Goal: Task Accomplishment & Management: Complete application form

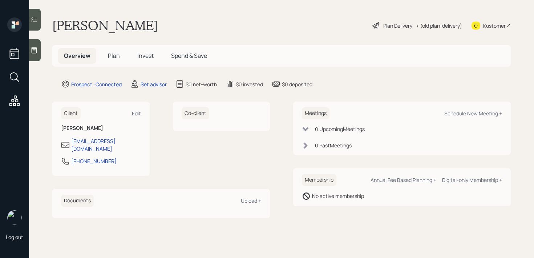
click at [35, 49] on icon at bounding box center [34, 50] width 7 height 7
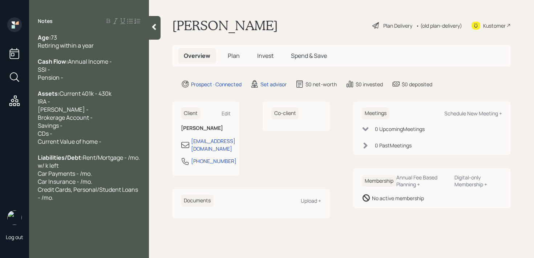
click at [90, 40] on div "Age: [DEMOGRAPHIC_DATA] Retiring within a year" at bounding box center [89, 41] width 103 height 16
click at [97, 46] on div "Age: [DEMOGRAPHIC_DATA] Retiring within a year" at bounding box center [89, 41] width 103 height 16
drag, startPoint x: 101, startPoint y: 46, endPoint x: 30, endPoint y: 46, distance: 70.5
click at [30, 46] on div "Age: [DEMOGRAPHIC_DATA] Retiring within a year Cash Flow: Annual Income - SSI -…" at bounding box center [89, 117] width 120 height 168
click at [58, 33] on span "73 Retiring within a year" at bounding box center [66, 41] width 56 height 16
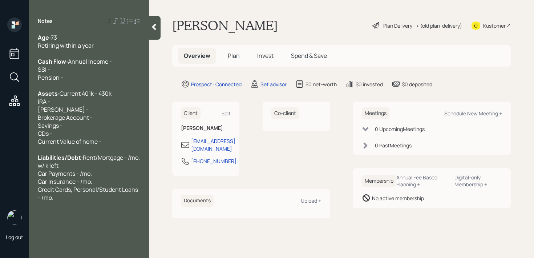
click at [60, 35] on div "Age: [DEMOGRAPHIC_DATA] Retiring within a year" at bounding box center [89, 41] width 103 height 16
click at [72, 35] on div "Age: [DEMOGRAPHIC_DATA] 9/12 Retiring within a year" at bounding box center [89, 41] width 103 height 16
click at [89, 75] on div "Cash Flow: Annual Income - SSI - Pension -" at bounding box center [89, 69] width 103 height 24
click at [113, 37] on div "Age: [DEMOGRAPHIC_DATA] 9/12 Retiring within a year" at bounding box center [89, 41] width 103 height 16
click at [97, 68] on div "Cash Flow: Annual Income - SSI - Pension -" at bounding box center [89, 69] width 103 height 24
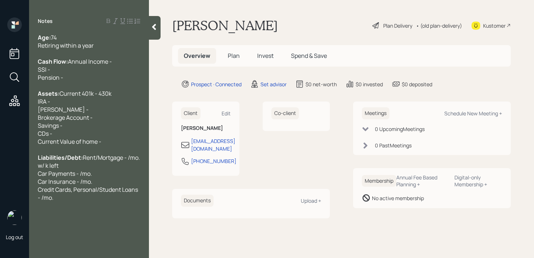
click at [97, 70] on div "Cash Flow: Annual Income - SSI - Pension -" at bounding box center [89, 69] width 103 height 24
click at [94, 79] on div "Cash Flow: Annual Income - SSI - Pension -" at bounding box center [89, 69] width 103 height 24
drag, startPoint x: 93, startPoint y: 86, endPoint x: 31, endPoint y: 79, distance: 63.3
click at [31, 79] on div "Age: [DEMOGRAPHIC_DATA] Retiring within a year Cash Flow: Annual Income - SSI -…" at bounding box center [89, 117] width 120 height 168
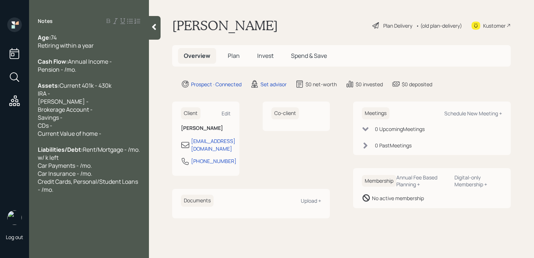
click at [116, 73] on div "Pension - /mo." at bounding box center [89, 69] width 103 height 8
click at [120, 65] on div "Cash Flow: Annual Income -" at bounding box center [89, 61] width 103 height 8
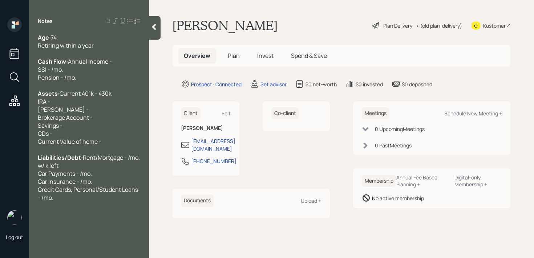
click at [64, 81] on span "Pension - /mo." at bounding box center [57, 77] width 39 height 8
click at [123, 81] on div "Pension - 1.1k/mo." at bounding box center [89, 77] width 103 height 8
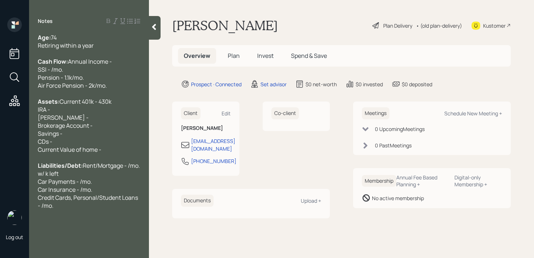
click at [136, 89] on div "Air Force Pension - 2k/mo." at bounding box center [89, 85] width 103 height 8
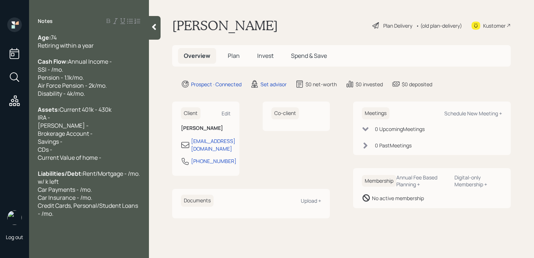
click at [39, 97] on span "Disability - 4k/mo." at bounding box center [61, 93] width 47 height 8
click at [97, 123] on div "Assets: Current 401k - 430k IRA - [PERSON_NAME] - Brokerage Account - Savings -…" at bounding box center [89, 133] width 103 height 56
drag, startPoint x: 101, startPoint y: 123, endPoint x: 42, endPoint y: 123, distance: 59.3
click at [42, 123] on div "Assets: Current 401k - 430k IRA - [PERSON_NAME] - Brokerage Account - Savings -…" at bounding box center [89, 133] width 103 height 56
click at [58, 123] on span "Current 401k - 430k IRA - [PERSON_NAME] - Brokerage Account - Savings - CDs - C…" at bounding box center [75, 133] width 74 height 56
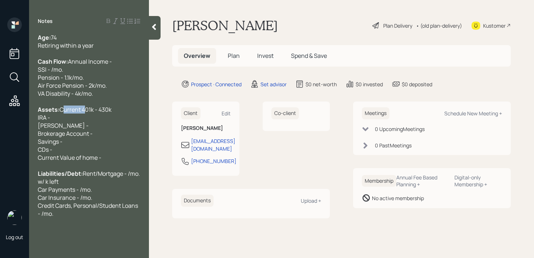
drag, startPoint x: 58, startPoint y: 123, endPoint x: 0, endPoint y: 122, distance: 58.2
click at [0, 123] on div "Log out Notes Age: [DEMOGRAPHIC_DATA] Retiring within a year Cash Flow: Annual …" at bounding box center [267, 129] width 534 height 258
click at [87, 128] on span "Current 401k - 430k IRA - [PERSON_NAME] - Brokerage Account - Savings - CDs - C…" at bounding box center [75, 133] width 74 height 56
click at [60, 123] on span "Current 401k - 550k IRA - [PERSON_NAME] - Brokerage Account - Savings - CDs - C…" at bounding box center [75, 133] width 74 height 56
drag, startPoint x: 59, startPoint y: 123, endPoint x: 0, endPoint y: 123, distance: 59.3
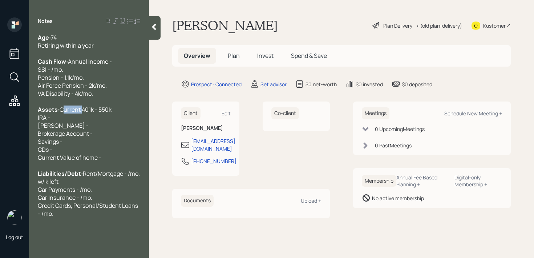
click at [0, 123] on div "Log out Notes Age: [DEMOGRAPHIC_DATA] Retiring within a year Cash Flow: Annual …" at bounding box center [267, 129] width 534 height 258
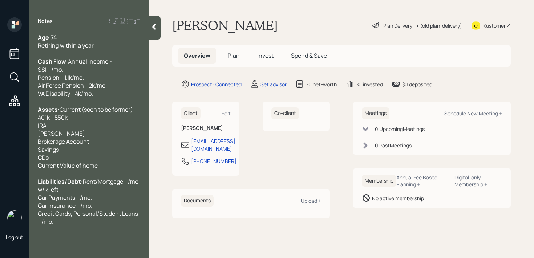
click at [85, 132] on div "Assets: Current (soon to be former) 401k - 550k IRA - [PERSON_NAME] - Brokerage…" at bounding box center [89, 137] width 103 height 64
drag, startPoint x: 76, startPoint y: 147, endPoint x: 24, endPoint y: 144, distance: 51.7
click at [25, 144] on div "Log out Notes Age: [DEMOGRAPHIC_DATA] Retiring within a year Cash Flow: Annual …" at bounding box center [267, 129] width 534 height 258
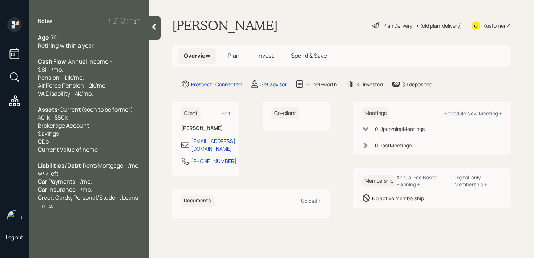
click at [75, 65] on span "Annual Income -" at bounding box center [90, 61] width 44 height 8
click at [84, 65] on div "Cash Flow: Annual Income -" at bounding box center [89, 61] width 103 height 8
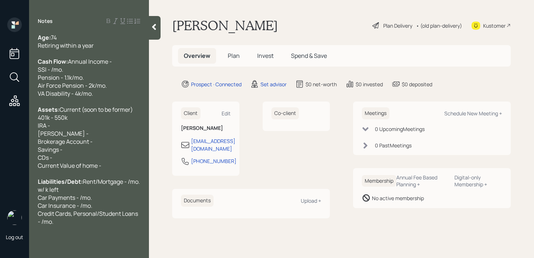
click at [75, 145] on div "Assets: Current (soon to be former) 401k - 550k IRA - [PERSON_NAME] - Brokerage…" at bounding box center [89, 137] width 103 height 64
click at [74, 166] on div "Assets: Current (soon to be former) 401k - 550k IRA - [PERSON_NAME] - Brokerage…" at bounding box center [89, 137] width 103 height 64
click at [106, 169] on div "Assets: Current (soon to be former) 401k - 550k IRA - [PERSON_NAME] - Brokerage…" at bounding box center [89, 137] width 103 height 64
drag, startPoint x: 106, startPoint y: 178, endPoint x: 0, endPoint y: 178, distance: 106.2
click at [0, 178] on div "Log out Notes Age: [DEMOGRAPHIC_DATA] Retiring within a year Cash Flow: Annual …" at bounding box center [267, 129] width 534 height 258
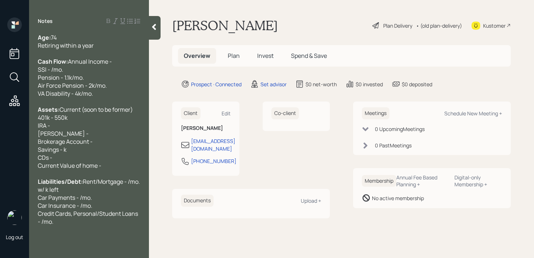
click at [103, 65] on div "Cash Flow: Annual Income -" at bounding box center [89, 61] width 103 height 8
click at [105, 73] on div "SSI - /mo." at bounding box center [89, 69] width 103 height 8
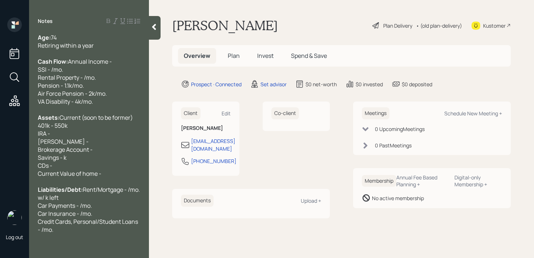
click at [80, 73] on div "SSI - /mo." at bounding box center [89, 69] width 103 height 8
drag, startPoint x: 68, startPoint y: 173, endPoint x: 13, endPoint y: 173, distance: 54.5
click at [16, 173] on div "Log out Notes Age: [DEMOGRAPHIC_DATA] Retiring within a year Cash Flow: Annual …" at bounding box center [267, 129] width 534 height 258
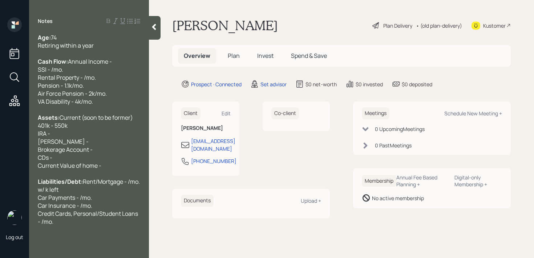
click at [79, 151] on div "Assets: Current (soon to be former) 401k - 550k IRA - [PERSON_NAME] - Brokerage…" at bounding box center [89, 141] width 103 height 56
click at [80, 154] on div "Assets: Current (soon to be former) 401k - 550k IRA - [PERSON_NAME] - Brokerage…" at bounding box center [89, 141] width 103 height 56
click at [81, 149] on div "Assets: Current (soon to be former) 401k - 550k IRA - [PERSON_NAME] - Brokerage…" at bounding box center [89, 141] width 103 height 56
click at [85, 161] on span "Current (soon to be former) 401k - 550k IRA - k [PERSON_NAME] - Brokerage Accou…" at bounding box center [86, 141] width 96 height 56
click at [90, 155] on div "Assets: Current (soon to be former) 401k - 550k IRA - k [PERSON_NAME] - Brokera…" at bounding box center [89, 141] width 103 height 56
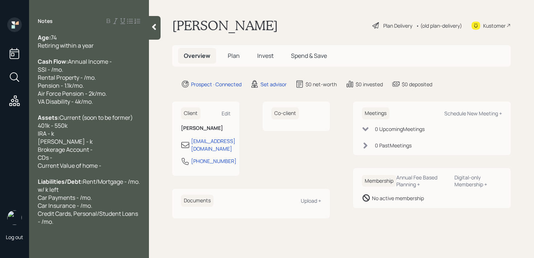
click at [100, 133] on span "Current (soon to be former) 401k - 550k IRA - k [PERSON_NAME] - k Brokerage Acc…" at bounding box center [86, 141] width 96 height 56
click at [114, 105] on div "VA Disability - 4k/mo." at bounding box center [89, 101] width 103 height 8
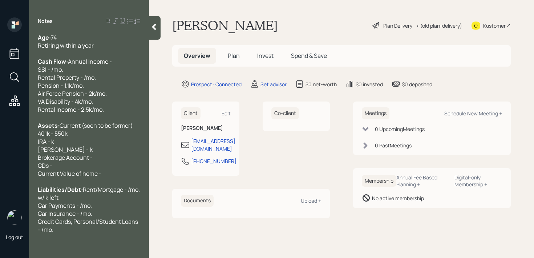
click at [128, 113] on div "Rental Income - 2.5k/mo." at bounding box center [89, 109] width 103 height 8
click at [89, 113] on span "Rental Income - 2.5k/mo." at bounding box center [71, 109] width 66 height 8
click at [91, 159] on div "Assets: Current (soon to be former) 401k - 550k IRA - k [PERSON_NAME] - k Broke…" at bounding box center [89, 149] width 103 height 56
drag, startPoint x: 89, startPoint y: 162, endPoint x: 32, endPoint y: 157, distance: 57.7
click at [31, 157] on div "Age: [DEMOGRAPHIC_DATA] Retiring within a year Cash Flow: Annual Income - SSI -…" at bounding box center [89, 133] width 120 height 200
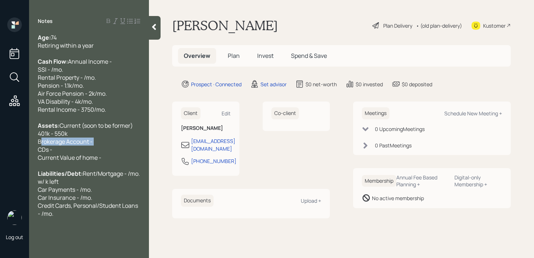
drag, startPoint x: 107, startPoint y: 157, endPoint x: 4, endPoint y: 157, distance: 102.9
click at [4, 157] on div "Log out Notes Age: [DEMOGRAPHIC_DATA] Retiring within a year Cash Flow: Annual …" at bounding box center [267, 129] width 534 height 258
click at [64, 154] on span "Current (soon to be former) 401k - 550k Brokerage Account - CDs - Current Value…" at bounding box center [86, 141] width 96 height 40
click at [100, 158] on div "Assets: Current (soon to be former) 401k - 550k Brokerage Account - CDs - Curre…" at bounding box center [89, 141] width 103 height 40
drag, startPoint x: 113, startPoint y: 158, endPoint x: 0, endPoint y: 158, distance: 113.1
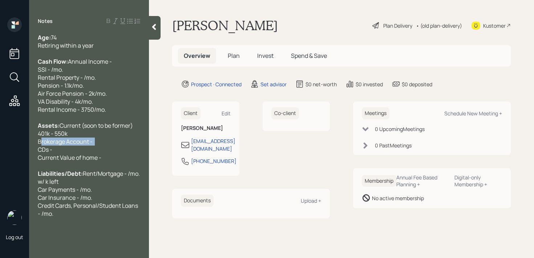
click at [0, 158] on div "Log out Notes Age: [DEMOGRAPHIC_DATA] Retiring within a year Cash Flow: Annual …" at bounding box center [267, 129] width 534 height 258
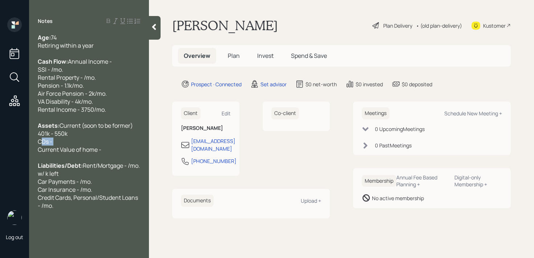
drag, startPoint x: 65, startPoint y: 156, endPoint x: 3, endPoint y: 156, distance: 61.4
click at [3, 156] on div "Log out Notes Age: [DEMOGRAPHIC_DATA] Retiring within a year Cash Flow: Annual …" at bounding box center [267, 129] width 534 height 258
drag, startPoint x: 51, startPoint y: 78, endPoint x: 92, endPoint y: 61, distance: 44.2
click at [52, 73] on span "SSI - /mo." at bounding box center [50, 69] width 25 height 8
drag, startPoint x: 97, startPoint y: 65, endPoint x: 0, endPoint y: 65, distance: 97.4
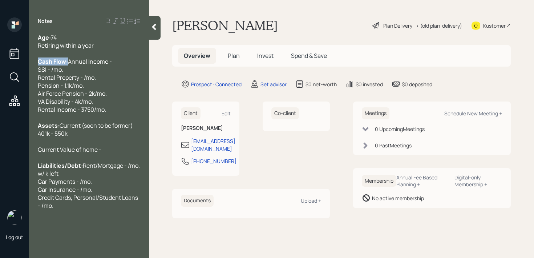
click at [0, 65] on div "Log out Notes Age: [DEMOGRAPHIC_DATA] Retiring within a year Cash Flow: Annual …" at bounding box center [267, 129] width 534 height 258
click at [72, 65] on span "Annual Income -" at bounding box center [90, 61] width 44 height 8
drag, startPoint x: 91, startPoint y: 69, endPoint x: 0, endPoint y: 69, distance: 90.9
click at [0, 69] on div "Log out Notes Age: [DEMOGRAPHIC_DATA] Retiring within a year Cash Flow: Annual …" at bounding box center [267, 129] width 534 height 258
click at [52, 68] on span "SSI - /mo." at bounding box center [50, 69] width 25 height 8
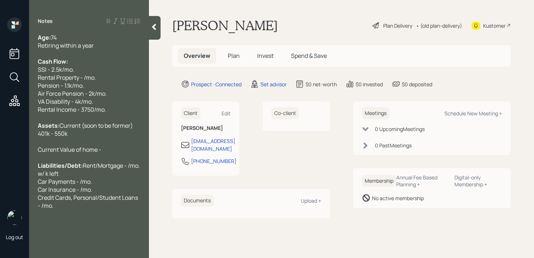
click at [90, 90] on span "Air Force Pension - 2k/mo." at bounding box center [72, 93] width 69 height 8
click at [89, 132] on span "Current (soon to be former) 401k - 550k Current Value of home -" at bounding box center [86, 137] width 96 height 32
click at [90, 153] on span "Current (soon to be former) 401k - 550k Current Value of home -" at bounding box center [86, 137] width 96 height 32
click at [102, 153] on div "Assets: Current (soon to be former) 401k - 550k Current Value of home -" at bounding box center [89, 137] width 103 height 32
click at [107, 145] on div "Assets: Current (soon to be former) 401k - 550k Current Value of home -" at bounding box center [89, 137] width 103 height 32
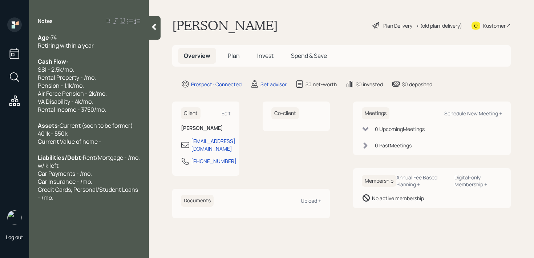
drag, startPoint x: 115, startPoint y: 148, endPoint x: 0, endPoint y: 148, distance: 115.2
click at [0, 148] on div "Log out Notes Age: [DEMOGRAPHIC_DATA] Retiring within a year Cash Flow: SSI - 2…" at bounding box center [267, 129] width 534 height 258
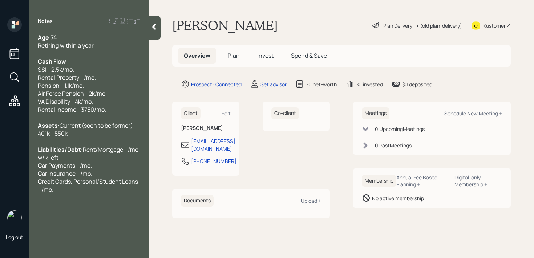
click at [53, 170] on span "Rent/Mortgage - /mo. w/ k left Car Payments - /mo. Car Insurance - /mo. Credit …" at bounding box center [89, 169] width 103 height 48
click at [115, 164] on span "Rent/Mortgage - /mo. w/ k left Car Payments - /mo. Car Insurance - /mo. Credit …" at bounding box center [89, 169] width 103 height 48
click at [118, 160] on div "Liabilities/Debt: Rent/Mortgage - /mo. w/ k left Car Payments - /mo. Car Insura…" at bounding box center [89, 169] width 103 height 48
click at [85, 166] on span "Rent/Mortgage - /mo. w/ k left Car Payments - /mo. Car Insurance - /mo. Credit …" at bounding box center [89, 169] width 103 height 48
drag, startPoint x: 54, startPoint y: 164, endPoint x: 15, endPoint y: 164, distance: 38.5
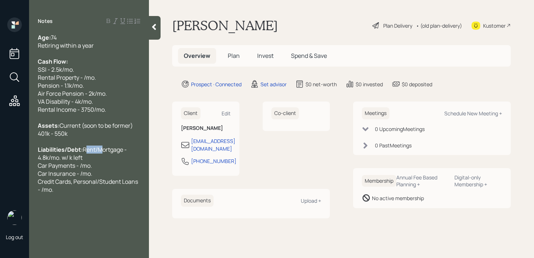
click at [15, 164] on div "Log out Notes Age: [DEMOGRAPHIC_DATA] Retiring within a year Cash Flow: SSI - 2…" at bounding box center [267, 129] width 534 height 258
click at [100, 161] on div "Liabilities/Debt: Mortgage - 4.8k/mo. w/ k left Car Payments - /mo. Car Insuran…" at bounding box center [89, 169] width 103 height 48
click at [100, 163] on span "Mortgage - 4.8k/mo. w/ k left Car Payments - /mo. Car Insurance - /mo. Credit C…" at bounding box center [88, 169] width 101 height 48
click at [122, 161] on div "Liabilities/Debt: Mortgage - 4.8k/mo. w/ k left Car Payments - /mo. Car Insuran…" at bounding box center [89, 169] width 103 height 48
click at [129, 137] on div "Assets: Current (soon to be former) 401k - 550k" at bounding box center [89, 129] width 103 height 16
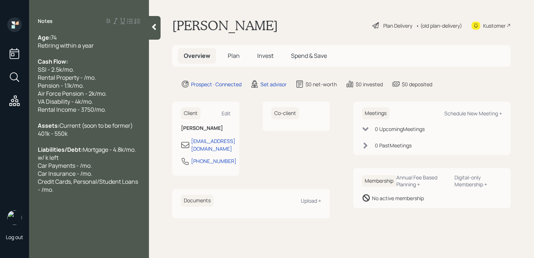
click at [122, 173] on div "Liabilities/Debt: Mortgage - 4.8k/mo. w/ k left Car Payments - /mo. Car Insuran…" at bounding box center [89, 169] width 103 height 48
click at [126, 168] on div "Liabilities/Debt: Mortgage - 4.8k/mo. w/ k left Car Payments - /mo. Car Insuran…" at bounding box center [89, 169] width 103 height 48
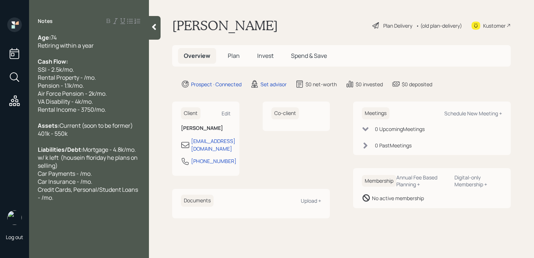
click at [82, 174] on span "Mortgage - 4.8k/mo. w/ k left (housein floriday he plans on selling) Car Paymen…" at bounding box center [88, 173] width 101 height 56
click at [64, 174] on span "Mortgage - 4.8k/mo. w/ k left (housein [US_STATE] he plans on selling) Car Paym…" at bounding box center [88, 173] width 101 height 56
click at [57, 175] on span "Mortgage - 4.8k/mo. w/ k left (housein [US_STATE] he plans on selling) Car Paym…" at bounding box center [88, 173] width 101 height 56
click at [120, 166] on span "Mortgage - 4.8k/mo. w/ k left (house in [US_STATE] he plans on selling) Car Pay…" at bounding box center [88, 173] width 101 height 56
click at [118, 179] on div "Liabilities/Debt: Mortgage - 4.8k/mo. w/ k left (house in [US_STATE] he plans o…" at bounding box center [89, 173] width 103 height 56
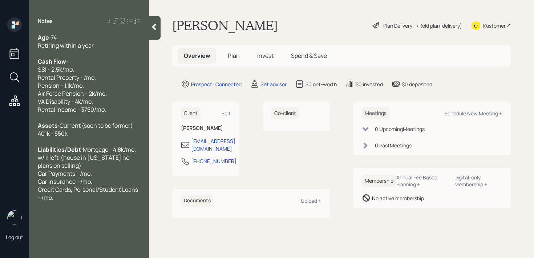
click at [110, 175] on span "Mortgage - 4.8k/mo. w/ k left (house in [US_STATE] he plans on selling) Car Pay…" at bounding box center [88, 173] width 101 height 56
click at [113, 175] on span "Mortgage - 4.8k/mo. w/ k left (house in [US_STATE] he plans on selling) Car Pay…" at bounding box center [88, 173] width 101 height 56
click at [100, 201] on span "Mortgage - 4.8k/mo. w/ k left (house in [US_STATE] he plans on selling [DATE]) …" at bounding box center [88, 173] width 101 height 56
drag, startPoint x: 95, startPoint y: 196, endPoint x: 31, endPoint y: 190, distance: 64.6
click at [31, 190] on div "Age: [DEMOGRAPHIC_DATA] Retiring within a year Cash Flow: SSI - 2.5k/mo. Rental…" at bounding box center [89, 117] width 120 height 168
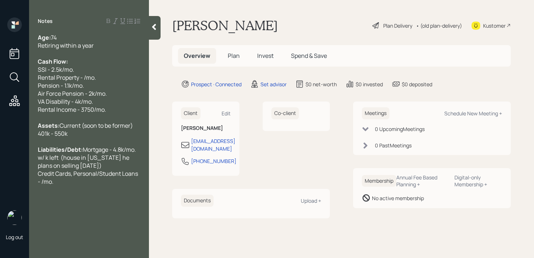
click at [72, 208] on div "Notes Age: [DEMOGRAPHIC_DATA] Retiring within a year Cash Flow: SSI - 2.5k/mo. …" at bounding box center [89, 133] width 120 height 232
click at [80, 185] on div "Liabilities/Debt: Mortgage - 4.8k/mo. w/ k left (house in [US_STATE] he plans o…" at bounding box center [89, 165] width 103 height 40
click at [158, 36] on div at bounding box center [155, 28] width 12 height 24
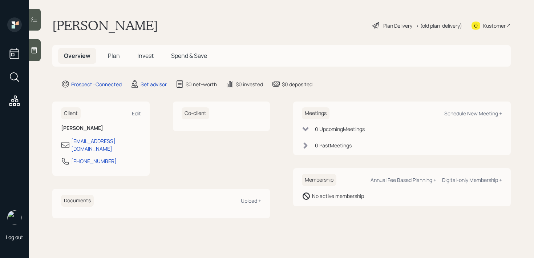
click at [35, 49] on icon at bounding box center [34, 50] width 7 height 7
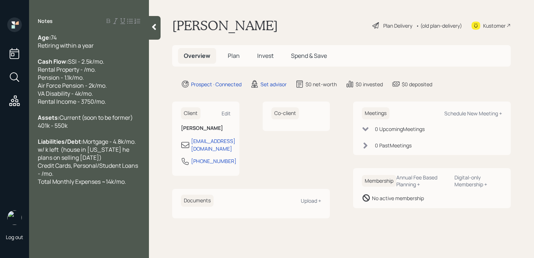
click at [133, 185] on div "Liabilities/Debt: Mortgage - 4.8k/mo. w/ k left (house in [US_STATE] he plans o…" at bounding box center [89, 161] width 103 height 48
click at [486, 112] on div "Schedule New Meeting +" at bounding box center [474, 113] width 58 height 7
select select "round-[PERSON_NAME]"
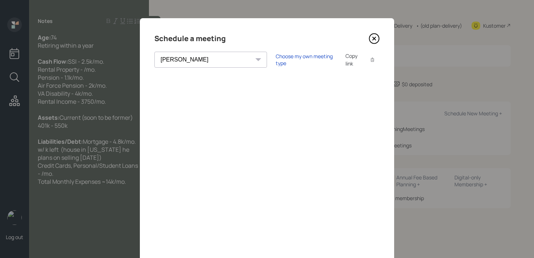
click at [375, 40] on icon at bounding box center [374, 38] width 11 height 11
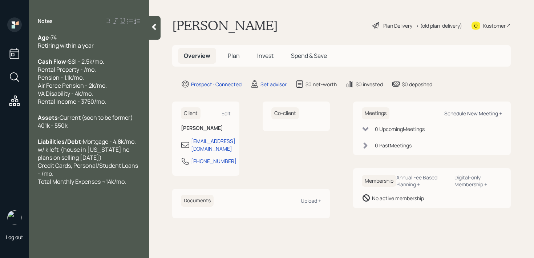
click at [461, 112] on div "Schedule New Meeting +" at bounding box center [474, 113] width 58 height 7
select select "round-[PERSON_NAME]"
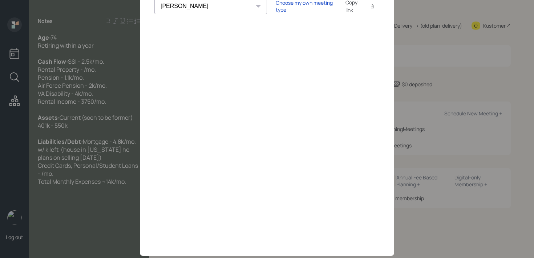
scroll to position [26, 0]
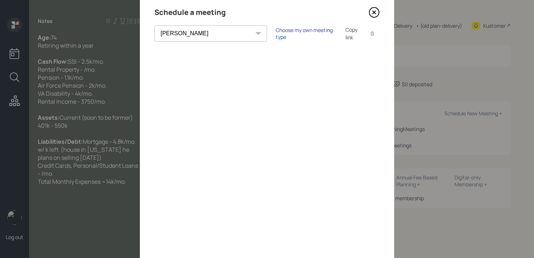
click at [288, 32] on div "Choose my own meeting type" at bounding box center [306, 34] width 61 height 14
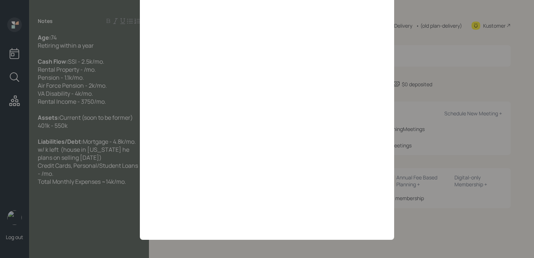
scroll to position [0, 0]
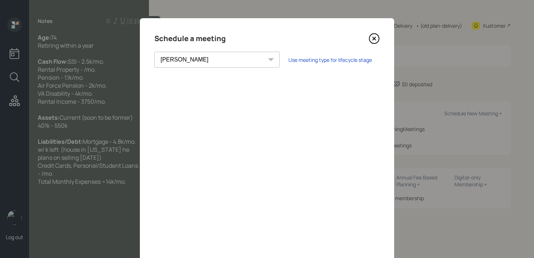
click at [377, 40] on icon at bounding box center [374, 38] width 11 height 11
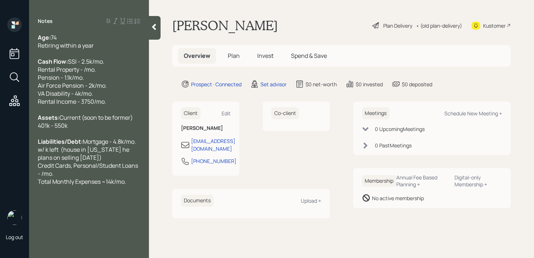
click at [131, 185] on div "Liabilities/Debt: Mortgage - 4.8k/mo. w/ k left (house in [US_STATE] he plans o…" at bounding box center [89, 161] width 103 height 48
click at [61, 209] on span "wants to make sure he has enough moeny ot survive. Excited to retire" at bounding box center [84, 201] width 93 height 16
click at [53, 209] on span "wants to make sure he has enough moeny to survive. Excited to retire" at bounding box center [84, 201] width 93 height 16
click at [128, 209] on span "wants to make sure he has enough money to survive. Excited to retire" at bounding box center [84, 201] width 93 height 16
click at [497, 28] on div "Kustomer" at bounding box center [494, 26] width 23 height 8
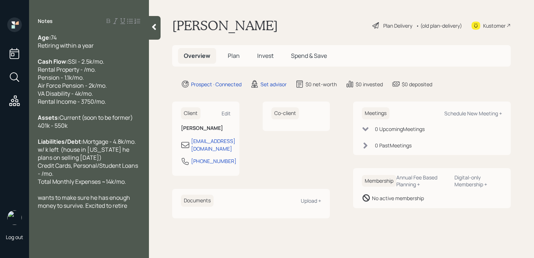
click at [130, 209] on div "wants to make sure he has enough money to survive. Excited to retire" at bounding box center [89, 201] width 103 height 16
drag, startPoint x: 114, startPoint y: 226, endPoint x: 32, endPoint y: 221, distance: 82.7
click at [32, 221] on div "Age: [DEMOGRAPHIC_DATA] Retiring within a year Cash Flow: SSI - 2.5k/mo. Rental…" at bounding box center [89, 141] width 120 height 216
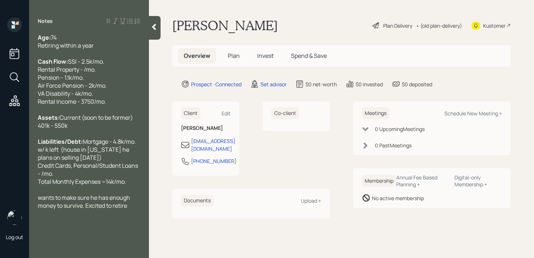
click at [45, 209] on span "wants to make sure he has enough money to survive. Excited to retire" at bounding box center [84, 201] width 93 height 16
click at [43, 209] on span "wants to make sure he has enough money to survive. Excited to retire" at bounding box center [84, 201] width 93 height 16
drag, startPoint x: 132, startPoint y: 221, endPoint x: 88, endPoint y: 221, distance: 44.7
click at [88, 209] on div "Wants to make sure he has enough money to survive. Excited to retire" at bounding box center [89, 201] width 103 height 16
copy span "xcited to retire"
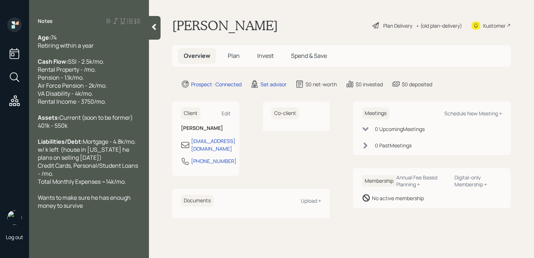
click at [85, 193] on div at bounding box center [89, 189] width 103 height 8
click at [43, 213] on span "Wants to make sure he has enough money to survive" at bounding box center [85, 217] width 94 height 16
click at [137, 217] on div "Excited to retire but wants to make sure he has enough money to survive" at bounding box center [89, 209] width 103 height 16
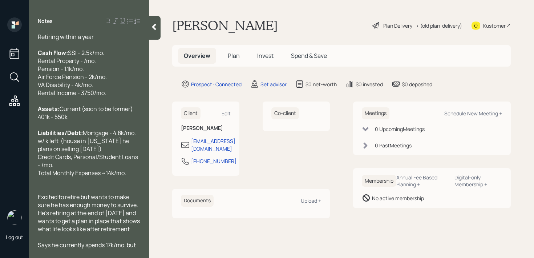
scroll to position [0, 0]
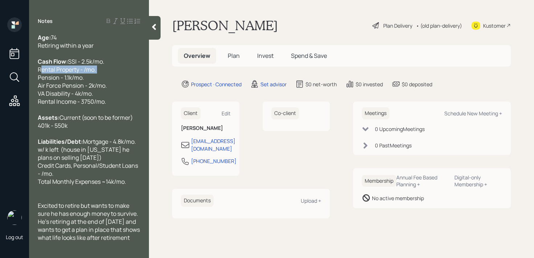
drag, startPoint x: 73, startPoint y: 77, endPoint x: 4, endPoint y: 79, distance: 69.5
click at [4, 79] on div "Log out Notes Age: [DEMOGRAPHIC_DATA] Retiring within a year Cash Flow: SSI - 2…" at bounding box center [267, 129] width 534 height 258
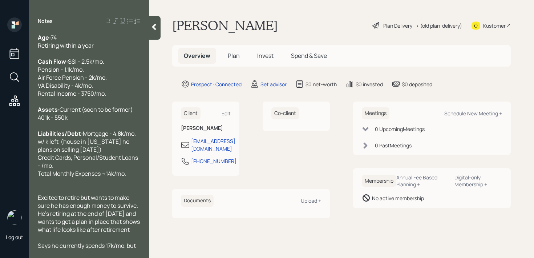
scroll to position [64, 0]
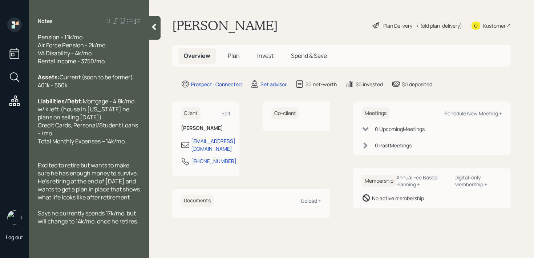
click at [154, 33] on div at bounding box center [155, 28] width 12 height 24
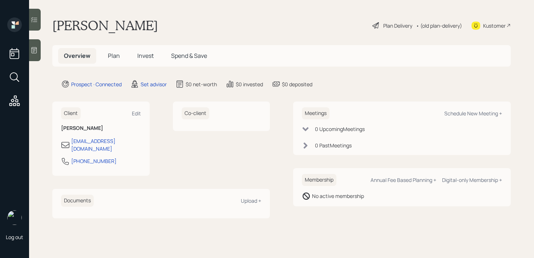
click at [38, 52] on div at bounding box center [35, 50] width 12 height 22
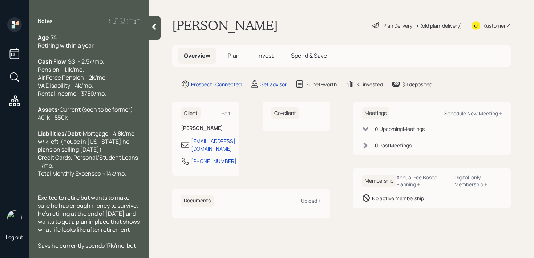
scroll to position [40, 0]
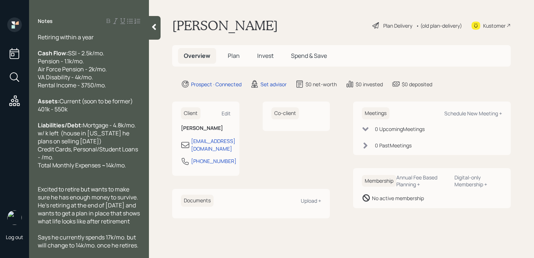
click at [159, 35] on div at bounding box center [155, 28] width 12 height 24
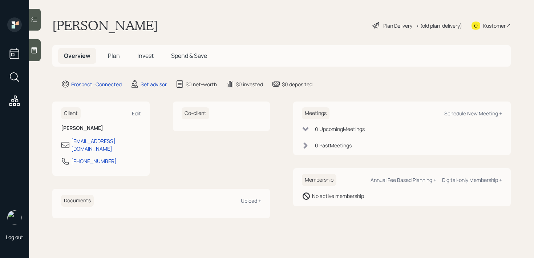
click at [487, 21] on div "Kustomer" at bounding box center [491, 25] width 39 height 16
click at [30, 55] on div at bounding box center [35, 50] width 12 height 22
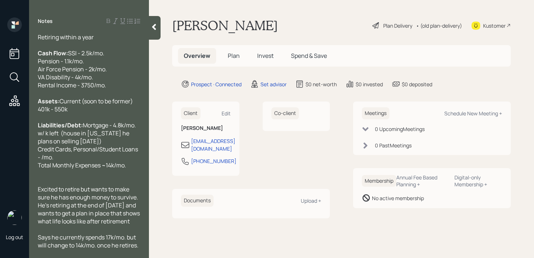
scroll to position [0, 0]
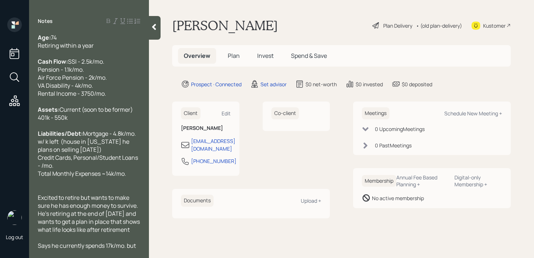
click at [98, 52] on div at bounding box center [89, 53] width 103 height 8
click at [98, 45] on div "Age: [DEMOGRAPHIC_DATA] Retiring within a year" at bounding box center [89, 41] width 103 height 16
click at [154, 30] on icon at bounding box center [154, 26] width 7 height 7
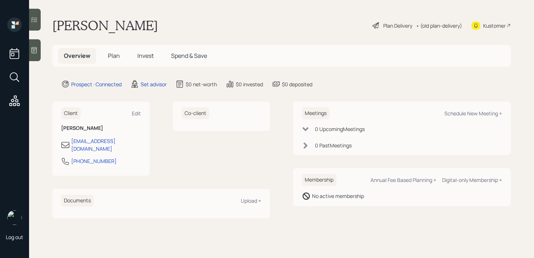
click at [175, 8] on main "[PERSON_NAME] Plan Delivery • (old plan-delivery) Kustomer Overview Plan Invest…" at bounding box center [281, 129] width 505 height 258
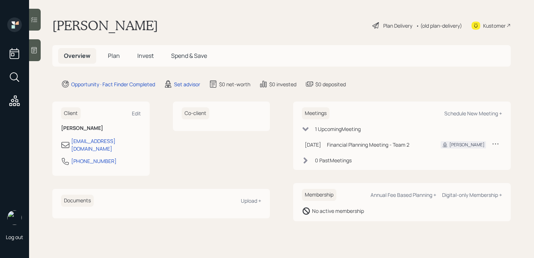
click at [505, 28] on div "Kustomer" at bounding box center [494, 26] width 23 height 8
